Goal: Information Seeking & Learning: Compare options

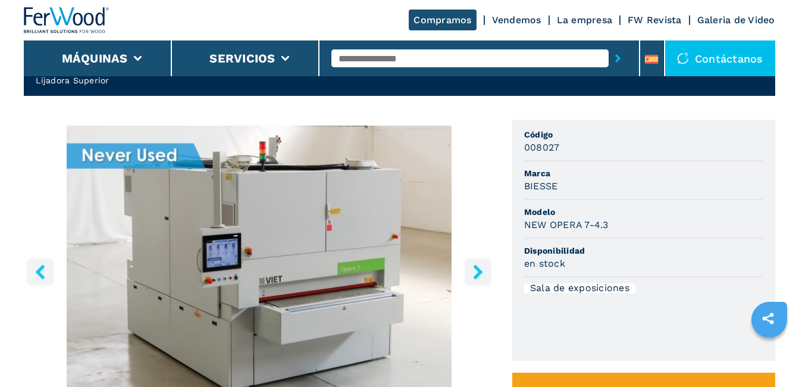
scroll to position [60, 0]
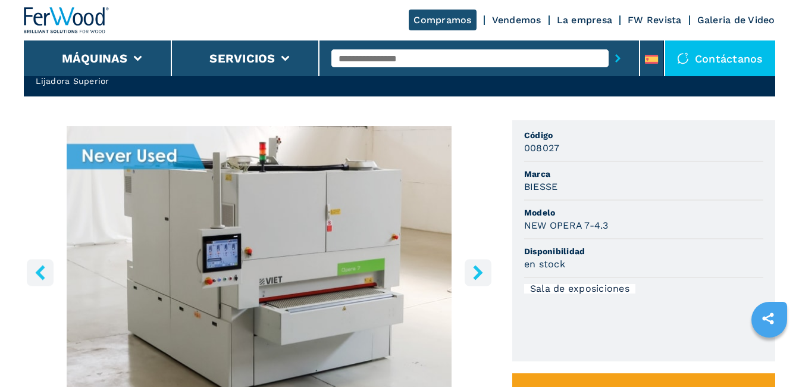
click at [479, 276] on icon "right-button" at bounding box center [478, 272] width 10 height 15
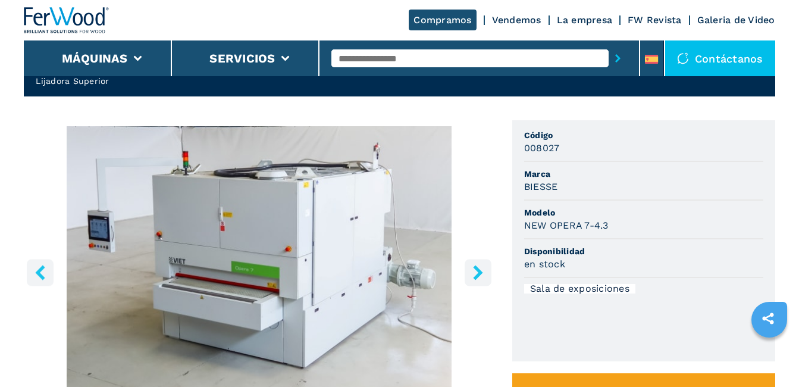
click at [479, 276] on icon "right-button" at bounding box center [478, 272] width 10 height 15
click at [477, 274] on icon "right-button" at bounding box center [478, 272] width 10 height 15
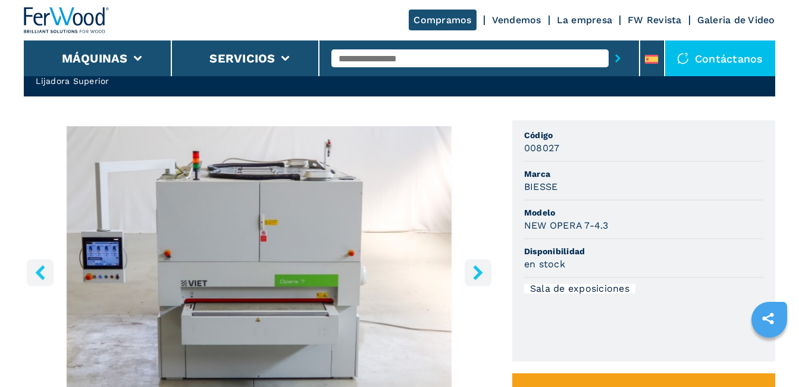
click at [477, 274] on icon "right-button" at bounding box center [478, 272] width 10 height 15
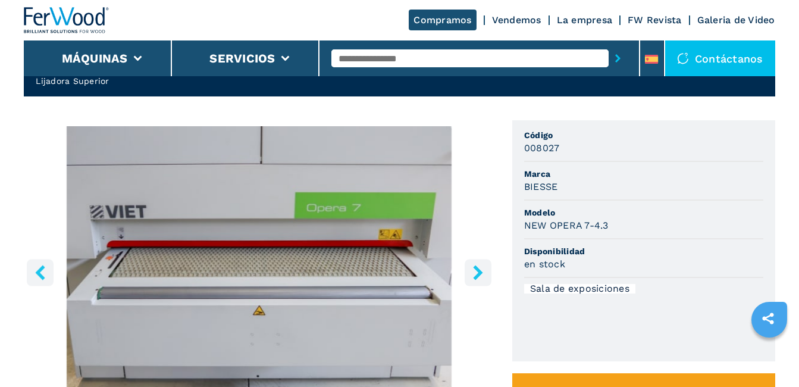
click at [477, 274] on icon "right-button" at bounding box center [478, 272] width 10 height 15
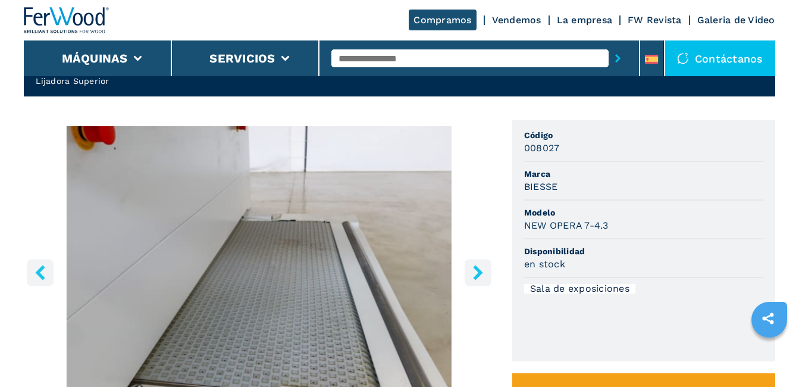
click at [477, 274] on icon "right-button" at bounding box center [478, 272] width 10 height 15
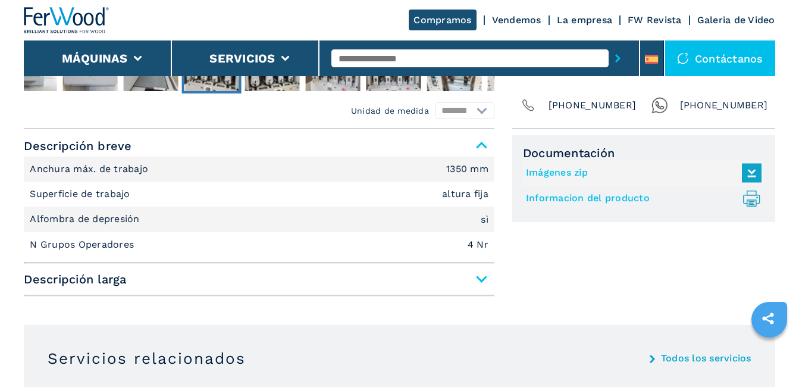
scroll to position [476, 0]
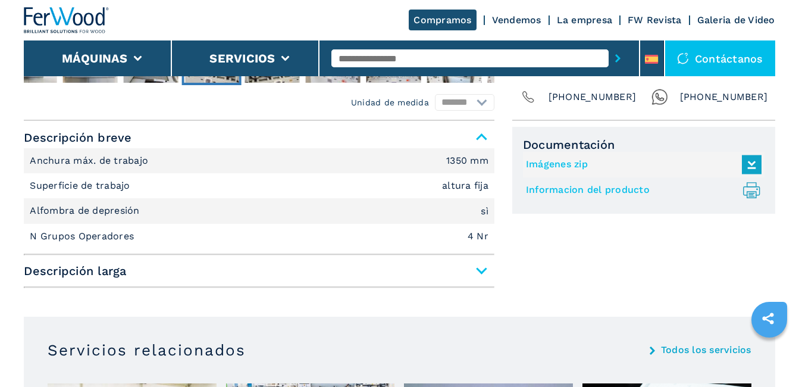
click at [480, 270] on span "Descripción larga" at bounding box center [259, 270] width 471 height 21
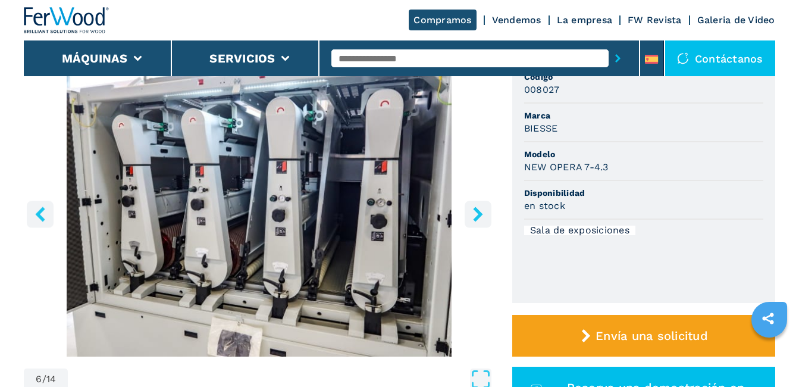
scroll to position [119, 0]
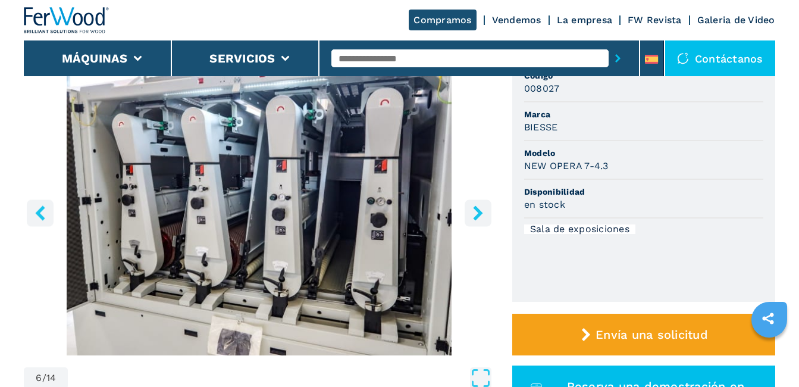
click at [477, 220] on icon "right-button" at bounding box center [478, 212] width 15 height 15
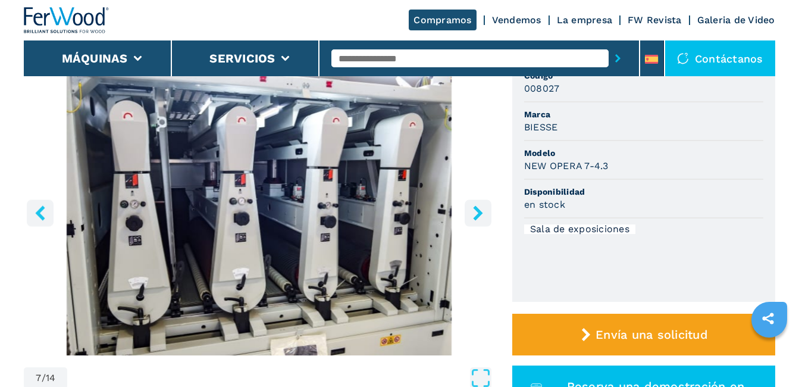
click at [476, 221] on button "right-button" at bounding box center [478, 212] width 27 height 27
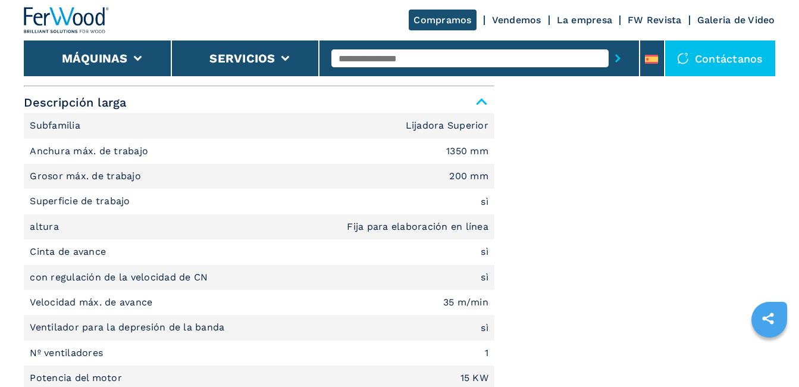
scroll to position [595, 0]
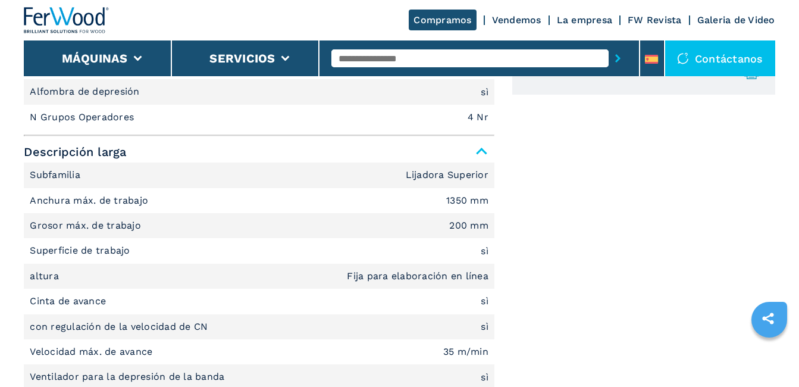
click at [482, 151] on span "Descripción larga" at bounding box center [259, 151] width 471 height 21
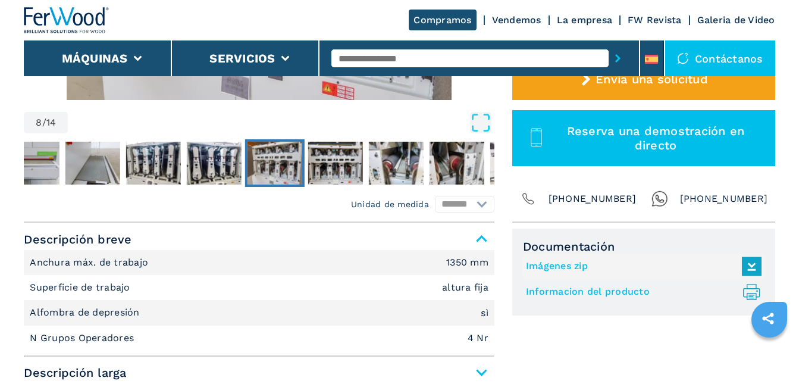
scroll to position [357, 0]
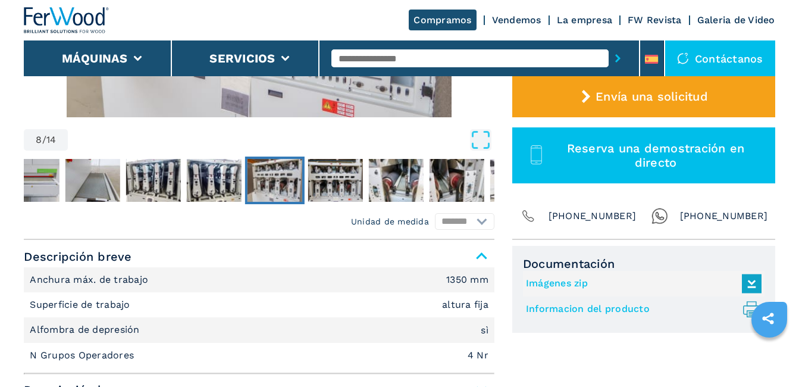
click at [547, 307] on link "Informacion del producto .prefix__st0{stroke-linecap:round;stroke-linejoin:roun…" at bounding box center [641, 309] width 230 height 20
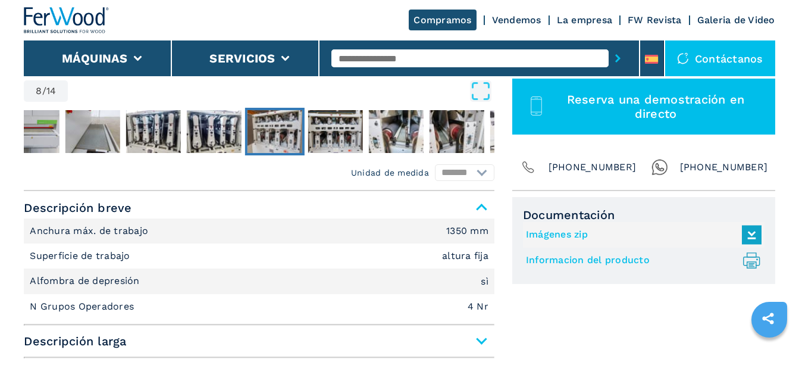
scroll to position [417, 0]
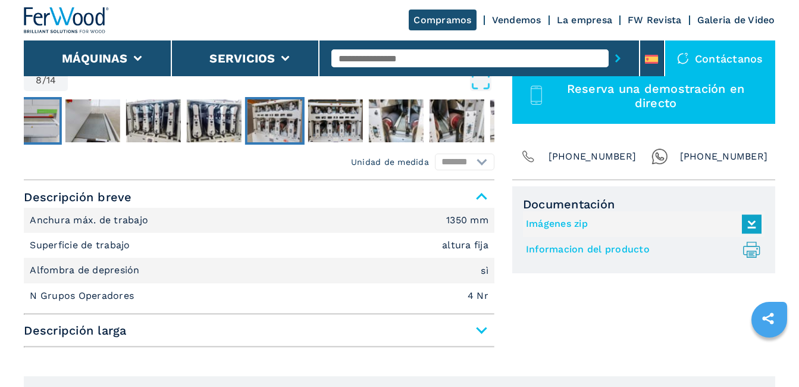
click at [62, 127] on nav "Thumbnail Navigation" at bounding box center [55, 121] width 471 height 48
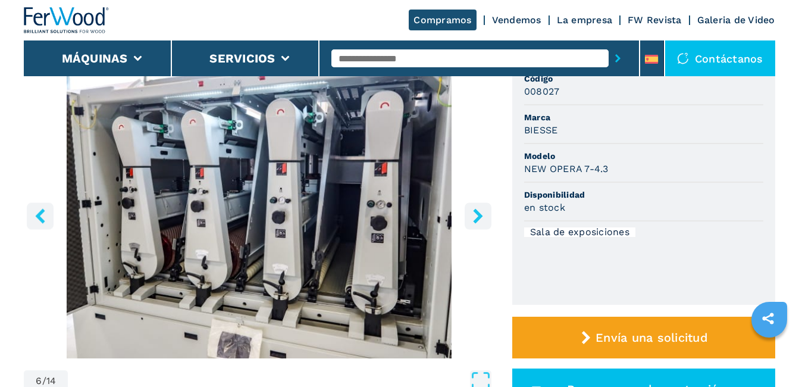
scroll to position [119, 0]
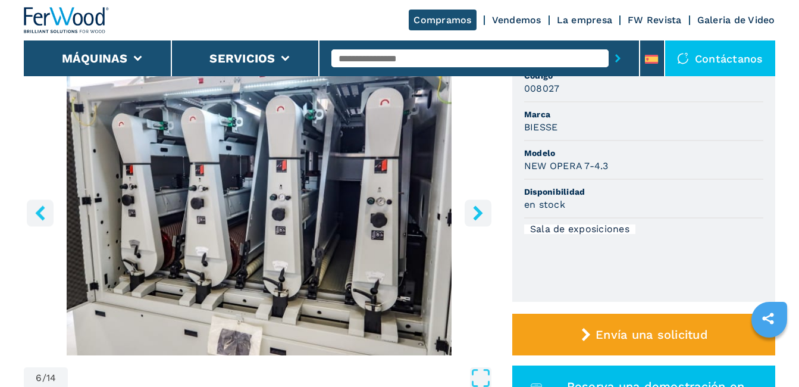
click at [220, 259] on img "Go to Slide 6" at bounding box center [259, 211] width 471 height 289
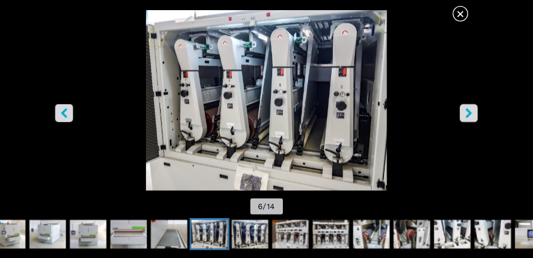
scroll to position [0, 0]
drag, startPoint x: 386, startPoint y: 112, endPoint x: 337, endPoint y: 230, distance: 127.0
click at [337, 230] on img "Go to Slide 6" at bounding box center [400, 150] width 720 height 271
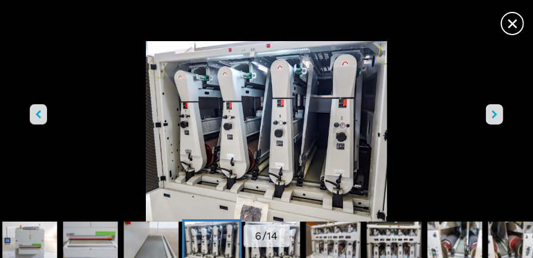
click at [212, 123] on img "Go to Slide 6" at bounding box center [267, 131] width 480 height 180
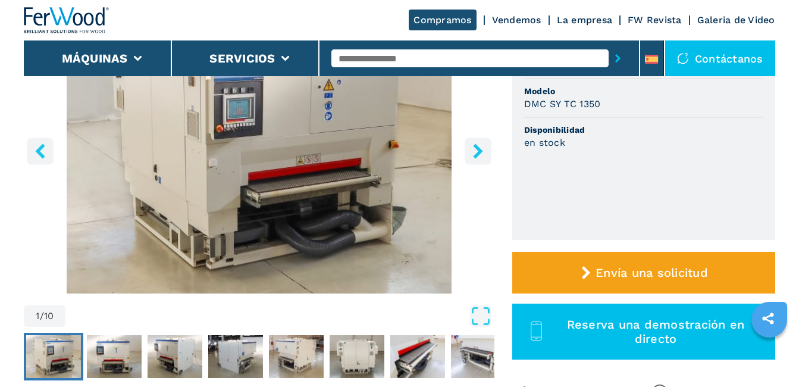
scroll to position [119, 0]
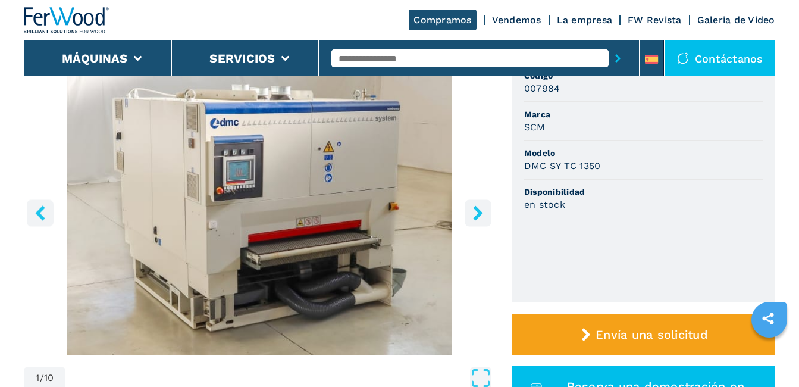
click at [472, 216] on icon "right-button" at bounding box center [478, 212] width 15 height 15
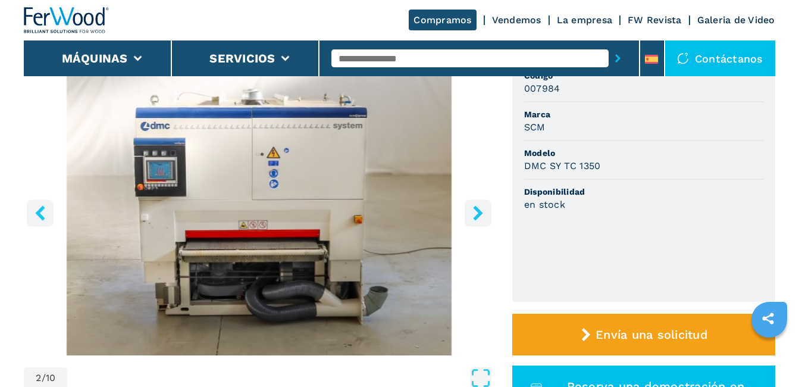
click at [473, 215] on icon "right-button" at bounding box center [478, 212] width 15 height 15
click at [474, 214] on icon "right-button" at bounding box center [478, 212] width 15 height 15
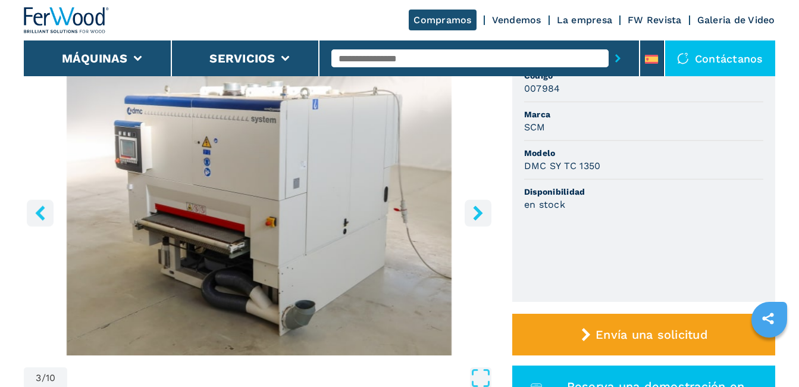
click at [474, 215] on icon "right-button" at bounding box center [478, 212] width 15 height 15
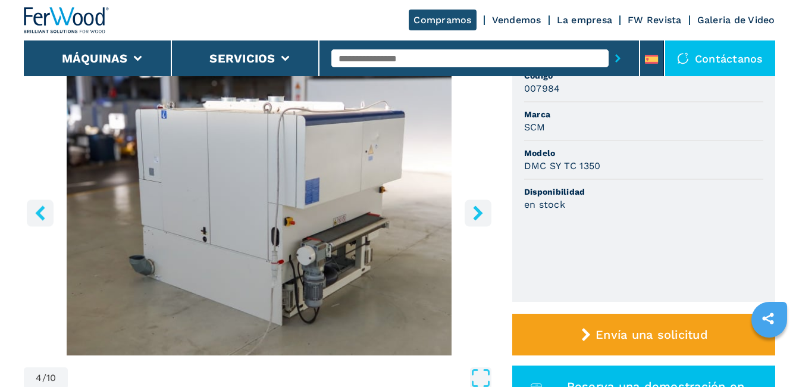
click at [473, 216] on icon "right-button" at bounding box center [478, 212] width 15 height 15
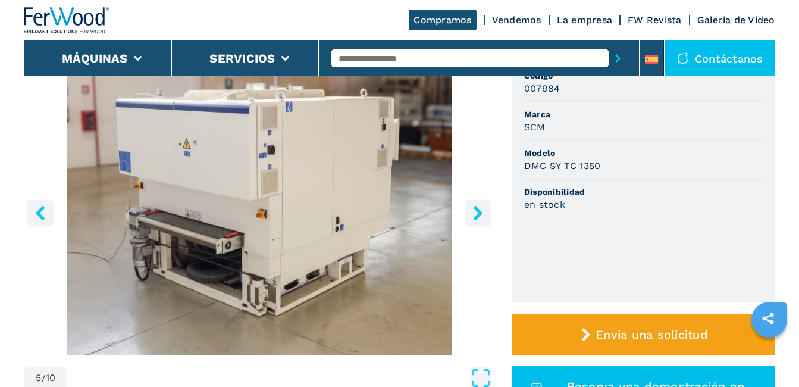
click at [473, 216] on icon "right-button" at bounding box center [478, 212] width 15 height 15
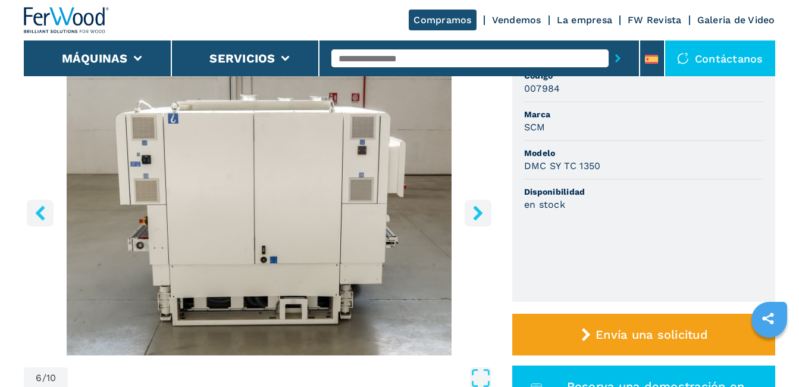
click at [473, 216] on icon "right-button" at bounding box center [478, 212] width 15 height 15
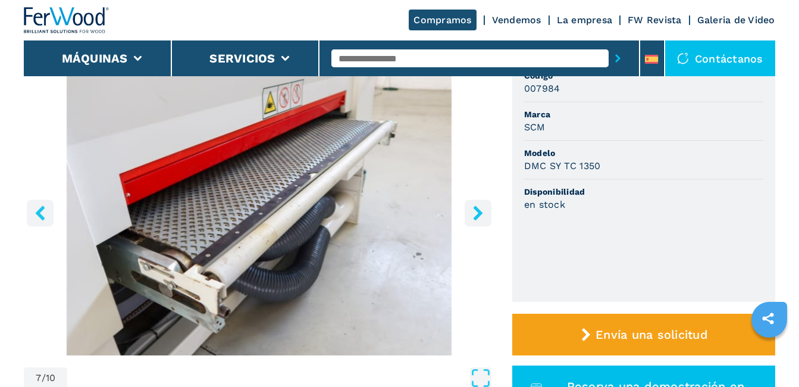
click at [473, 216] on icon "right-button" at bounding box center [478, 212] width 15 height 15
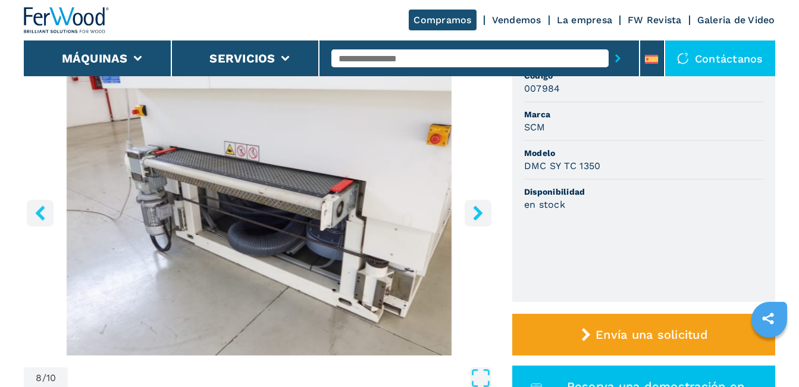
click at [473, 216] on icon "right-button" at bounding box center [478, 212] width 15 height 15
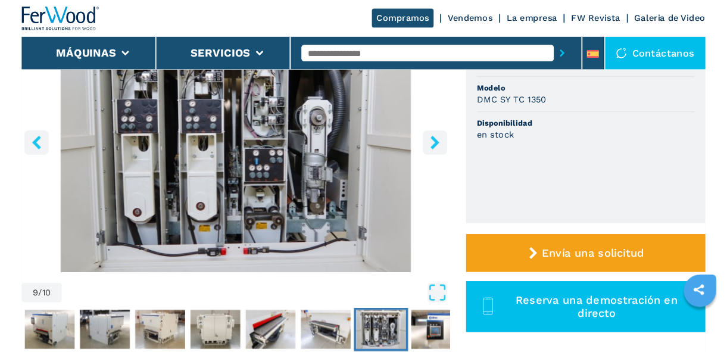
scroll to position [179, 0]
